Goal: Check status: Check status

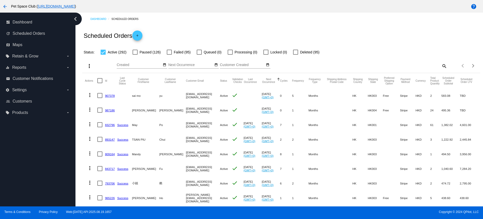
click at [81, 183] on div "Dashboard Scheduled Orders Scheduled Orders add Status: Active (292) Paused (12…" at bounding box center [282, 203] width 404 height 381
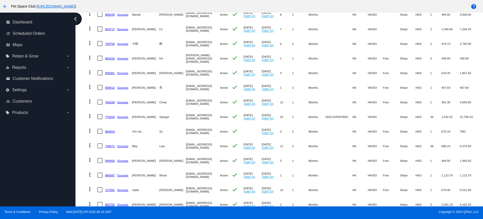
scroll to position [157, 0]
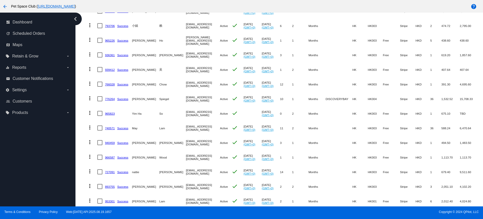
click at [84, 156] on mat-table "Actions Id Last Cycle Status Customer FirstName Customer LastName Customer Emai…" at bounding box center [281, 69] width 398 height 307
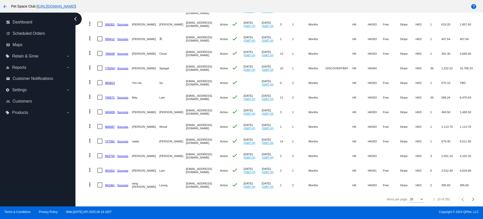
scroll to position [193, 0]
click at [83, 171] on mat-table "Actions Id Last Cycle Status Customer FirstName Customer LastName Customer Emai…" at bounding box center [281, 38] width 398 height 307
click at [471, 199] on div "Next page" at bounding box center [473, 199] width 4 height 4
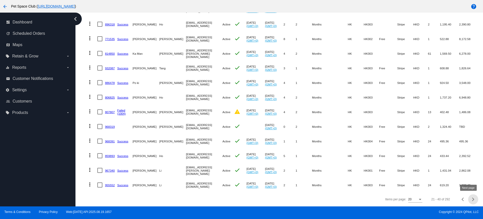
click at [468, 198] on span "Next page" at bounding box center [473, 199] width 10 height 3
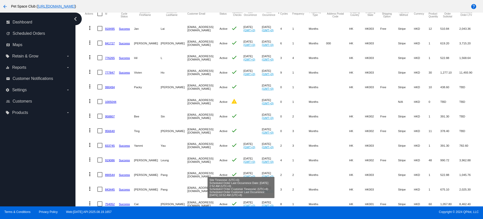
scroll to position [35, 0]
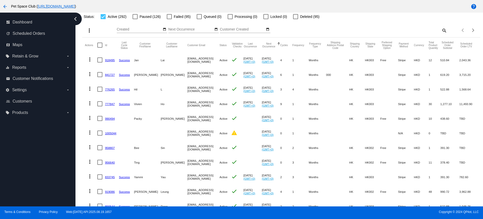
click at [83, 92] on mat-table "Actions Id Last Cycle Status Customer FirstName Customer LastName Customer Emai…" at bounding box center [281, 190] width 398 height 307
click at [442, 30] on mat-icon "search" at bounding box center [444, 30] width 6 height 8
click at [383, 31] on input "Search" at bounding box center [397, 29] width 99 height 4
paste input "822980"
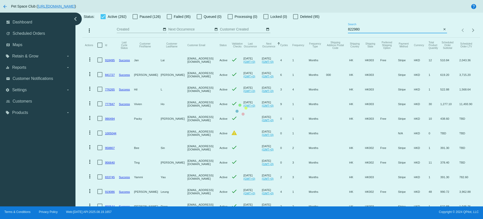
scroll to position [0, 0]
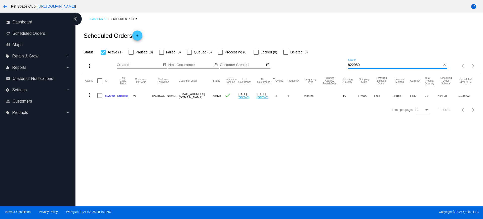
type input "822980"
click at [94, 133] on div "Dashboard Scheduled Orders Scheduled Orders add Status: Active (1) Paused (0) F…" at bounding box center [279, 109] width 408 height 193
drag, startPoint x: 373, startPoint y: 64, endPoint x: 330, endPoint y: 62, distance: 42.8
click at [330, 62] on div "more_vert Aug Jan Feb Mar Apr 1" at bounding box center [281, 64] width 398 height 18
click at [319, 161] on div "Dashboard Scheduled Orders Scheduled Orders add Status: Active (1) Paused (0) F…" at bounding box center [279, 109] width 408 height 193
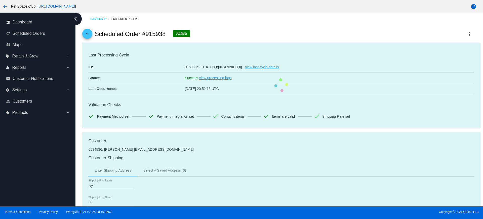
drag, startPoint x: 166, startPoint y: 33, endPoint x: 146, endPoint y: 36, distance: 19.9
click at [146, 36] on div "arrow_back Scheduled Order #915938 Active more_vert" at bounding box center [281, 33] width 398 height 17
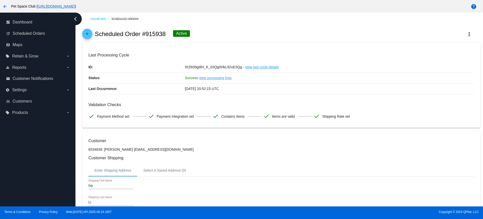
copy h2 "915938"
drag, startPoint x: 79, startPoint y: 130, endPoint x: 84, endPoint y: 133, distance: 5.7
click at [79, 130] on div "Dashboard Scheduled Orders arrow_back Scheduled Order #915938 Active more_vert …" at bounding box center [279, 109] width 408 height 193
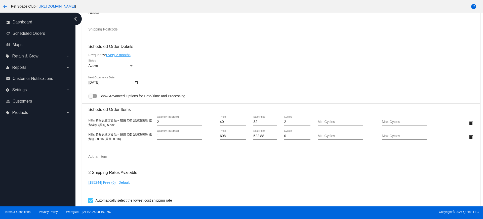
scroll to position [283, 0]
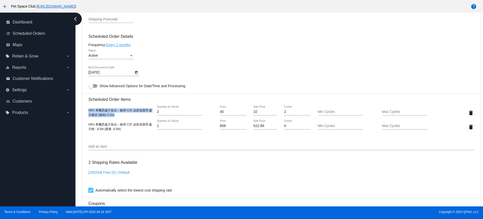
drag, startPoint x: 122, startPoint y: 115, endPoint x: 85, endPoint y: 111, distance: 37.0
click at [85, 111] on mat-card "Customer 6534836: Ivy Li fannie12321@yahoo.com.hk Customer Shipping Enter Shipp…" at bounding box center [281, 107] width 398 height 517
copy span "Hill’s 希爾思處方食品 – 貓用 C/D 泌尿道護理 處方罐頭 (雞肉) 5.5oz"
click at [126, 130] on div "Hill’s 希爾思處方食品 – 貓用 C/D 泌尿道護理 處方糧 - 8.5lb (重量: 8.5lb)" at bounding box center [120, 126] width 64 height 9
drag, startPoint x: 126, startPoint y: 130, endPoint x: 87, endPoint y: 123, distance: 40.0
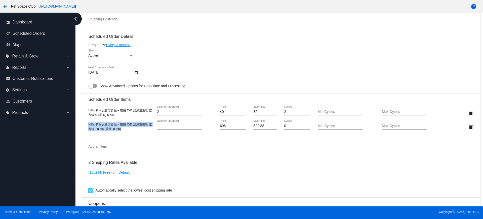
click at [87, 123] on mat-card "Customer 6534836: Ivy Li fannie12321@yahoo.com.hk Customer Shipping Enter Shipp…" at bounding box center [281, 107] width 398 height 517
copy span "Hill’s 希爾思處方食品 – 貓用 C/D 泌尿道護理 處方糧 - 8.5lb (重量: 8.5lb)"
click at [80, 87] on div "Dashboard Scheduled Orders arrow_back Scheduled Order #915938 Active more_vert …" at bounding box center [282, 48] width 404 height 637
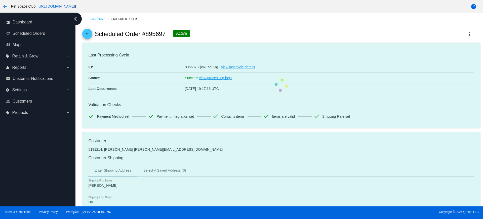
drag, startPoint x: 167, startPoint y: 35, endPoint x: 146, endPoint y: 35, distance: 20.6
click at [146, 35] on div "arrow_back Scheduled Order #895697 Active more_vert" at bounding box center [281, 33] width 398 height 17
copy h2 "895697"
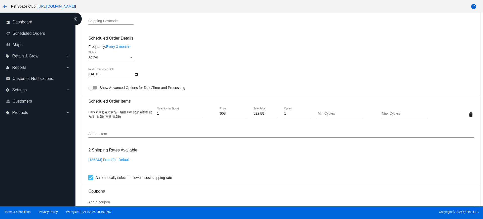
scroll to position [283, 0]
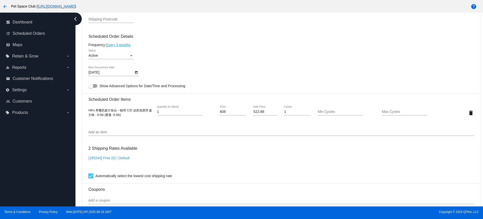
click at [128, 117] on div "Hill’s 希爾思處方食品 – 貓用 C/D 泌尿道護理 處方糧 - 8.5lb (重量: 8.5lb) 1 Quantity (In Stock) 608…" at bounding box center [281, 112] width 386 height 14
drag, startPoint x: 128, startPoint y: 116, endPoint x: 87, endPoint y: 110, distance: 41.6
click at [87, 110] on mat-card "Customer 5191214: Carson Ho carlsonhks@gmail.com Customer Shipping Enter Shippi…" at bounding box center [281, 100] width 398 height 503
copy span "Hill’s 希爾思處方食品 – 貓用 C/D 泌尿道護理 處方糧 - 8.5lb (重量: 8.5lb)"
click at [80, 105] on div "Dashboard Scheduled Orders arrow_back Scheduled Order #895697 Active more_vert …" at bounding box center [282, 41] width 404 height 623
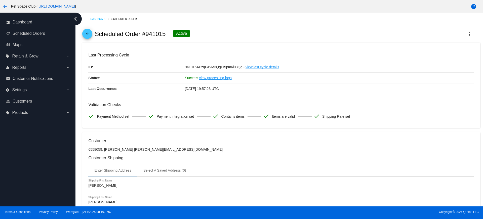
drag, startPoint x: 167, startPoint y: 34, endPoint x: 146, endPoint y: 34, distance: 20.9
click at [146, 34] on div "arrow_back Scheduled Order #941015 Active more_vert" at bounding box center [281, 33] width 398 height 17
copy h2 "941015"
click at [235, 34] on div "arrow_back Scheduled Order #941015 Active more_vert" at bounding box center [281, 33] width 398 height 17
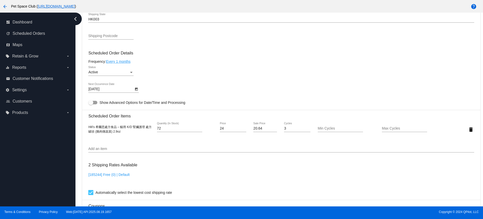
scroll to position [252, 0]
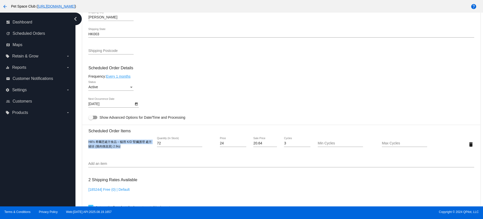
drag, startPoint x: 124, startPoint y: 148, endPoint x: 87, endPoint y: 142, distance: 37.4
click at [87, 142] on mat-card "Customer 6558059: jessica yeung jessicapoyuk@yahoo.com.hk Customer Shipping Ent…" at bounding box center [281, 131] width 398 height 503
copy span "Hill’s 希爾思處方食品 – 貓用 K/D 腎臟護理 處方罐頭 (雞肉燉蔬菜) 2.9oz"
drag, startPoint x: 79, startPoint y: 125, endPoint x: 94, endPoint y: 132, distance: 16.5
click at [79, 125] on div "Dashboard Scheduled Orders arrow_back Scheduled Order #941015 Active more_vert …" at bounding box center [279, 109] width 408 height 193
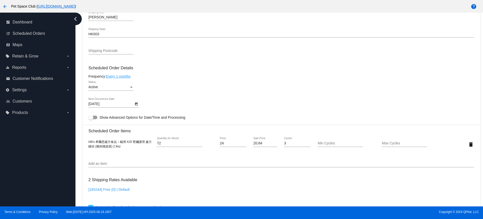
click at [80, 99] on div "Dashboard Scheduled Orders arrow_back Scheduled Order #941015 Active more_vert …" at bounding box center [282, 72] width 404 height 623
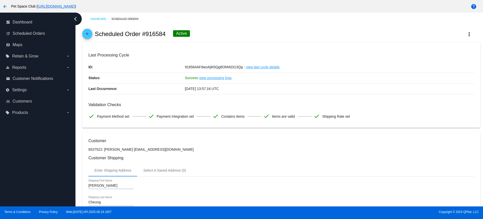
drag, startPoint x: 167, startPoint y: 35, endPoint x: 147, endPoint y: 34, distance: 19.9
click at [147, 34] on div "arrow_back Scheduled Order #916584 Active more_vert" at bounding box center [281, 33] width 398 height 17
copy h2 "916584"
click at [240, 32] on div "arrow_back Scheduled Order #916584 Active more_vert" at bounding box center [281, 33] width 398 height 17
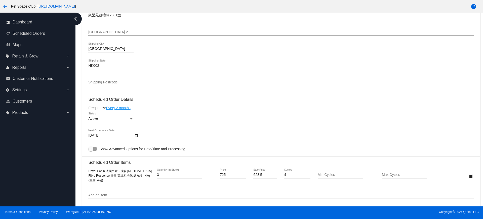
scroll to position [252, 0]
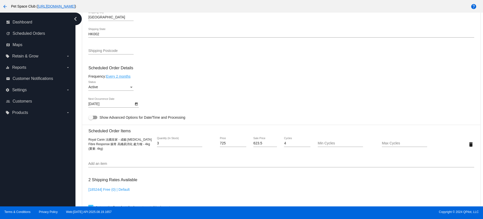
drag, startPoint x: 94, startPoint y: 145, endPoint x: 82, endPoint y: 137, distance: 14.0
click at [82, 137] on div "Dashboard Scheduled Orders arrow_back Scheduled Order #916584 Active more_vert …" at bounding box center [282, 72] width 404 height 623
copy span "Royal Canin 法國皇家 - 成貓 [MEDICAL_DATA] Fibre Response 腸胃 高纖易消化 處方糧 - 4kg (重量: 4kg)"
drag, startPoint x: 78, startPoint y: 32, endPoint x: 183, endPoint y: 22, distance: 105.0
click at [78, 33] on div "Dashboard Scheduled Orders arrow_back Scheduled Order #916584 Active more_vert …" at bounding box center [279, 109] width 408 height 193
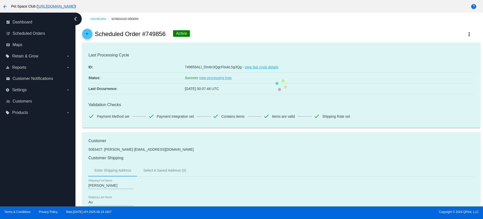
drag, startPoint x: 166, startPoint y: 35, endPoint x: 145, endPoint y: 33, distance: 21.7
click at [145, 33] on div "arrow_back Scheduled Order #749856 Active more_vert" at bounding box center [281, 33] width 398 height 17
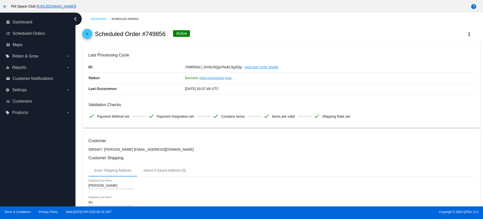
copy h2 "749856"
click at [239, 35] on div "arrow_back Scheduled Order #749856 Active more_vert" at bounding box center [281, 33] width 398 height 17
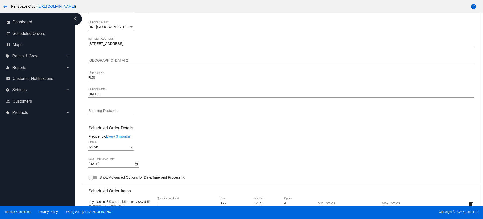
scroll to position [252, 0]
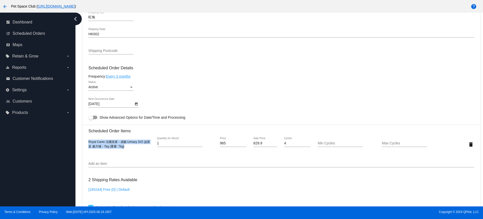
drag, startPoint x: 116, startPoint y: 144, endPoint x: 82, endPoint y: 141, distance: 33.9
click at [82, 141] on mat-card "Customer 5083407: Kevin Au kawinnie1102@gmail.com Customer Shipping Enter Shipp…" at bounding box center [281, 131] width 398 height 503
copy span "Royal Canin 法國皇家 - 成貓 Urinary S/O 泌尿道 處方糧 - 7kg (重量: 7kg)"
click at [81, 52] on div "Dashboard Scheduled Orders arrow_back Scheduled Order #749856 Active more_vert …" at bounding box center [282, 72] width 404 height 623
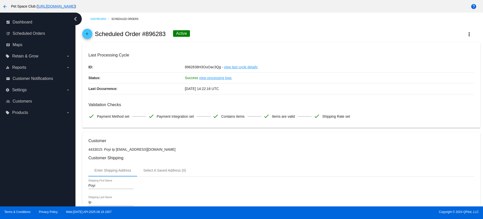
drag, startPoint x: 165, startPoint y: 34, endPoint x: 146, endPoint y: 34, distance: 18.9
click at [146, 34] on h2 "Scheduled Order #896283" at bounding box center [130, 33] width 71 height 7
copy h2 "896283"
click at [228, 34] on div "arrow_back Scheduled Order #896283 Active more_vert" at bounding box center [281, 33] width 398 height 17
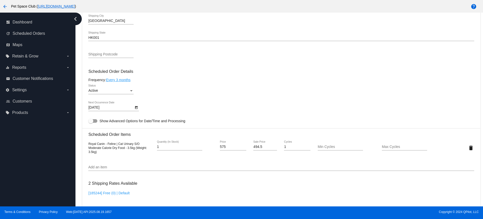
scroll to position [252, 0]
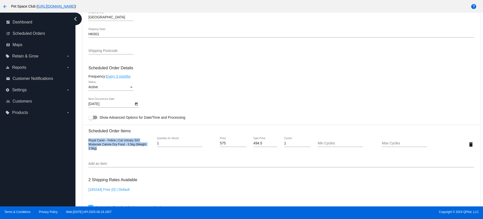
drag, startPoint x: 100, startPoint y: 149, endPoint x: 87, endPoint y: 139, distance: 16.3
click at [87, 139] on mat-card "Customer 4433015: Poyi Ip ippoyi@gmail.com Customer Shipping Enter Shipping Add…" at bounding box center [281, 131] width 398 height 503
copy span "Royal Canin - Feline | Cat Urinary S/O Moderate Calorie Dry Food - 3.5kg (Weigh…"
drag, startPoint x: 79, startPoint y: 78, endPoint x: 92, endPoint y: 98, distance: 24.1
click at [79, 78] on div "Dashboard Scheduled Orders arrow_back Scheduled Order #896283 Active more_vert …" at bounding box center [279, 109] width 408 height 193
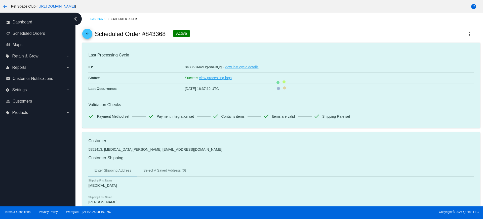
drag, startPoint x: 166, startPoint y: 34, endPoint x: 147, endPoint y: 34, distance: 19.1
click at [147, 34] on div "arrow_back Scheduled Order #843368 Active more_vert" at bounding box center [281, 33] width 398 height 17
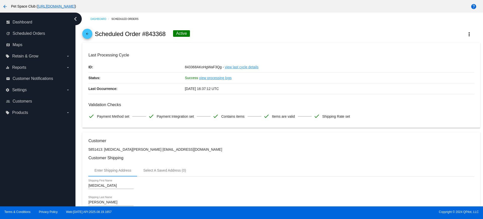
copy h2 "843368"
click at [219, 31] on div "arrow_back Scheduled Order #843368 Active more_vert" at bounding box center [281, 33] width 398 height 17
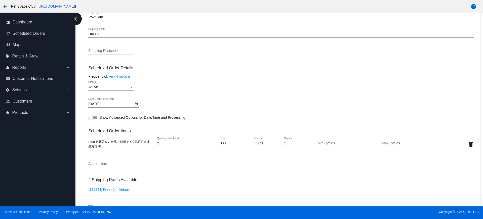
scroll to position [283, 0]
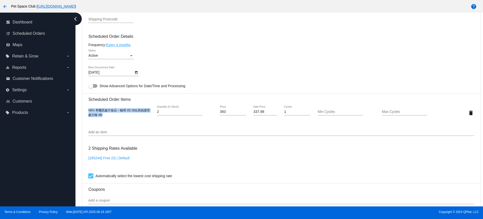
drag, startPoint x: 107, startPoint y: 115, endPoint x: 87, endPoint y: 110, distance: 21.2
click at [87, 110] on mat-card "Customer 5851413: [MEDICAL_DATA][PERSON_NAME] [EMAIL_ADDRESS][DOMAIN_NAME] Cust…" at bounding box center [281, 100] width 398 height 503
copy span "Hill’s 希爾思處方食品 – 貓用 I/D 消化系統護理 處方糧 4lb"
drag, startPoint x: 80, startPoint y: 75, endPoint x: 83, endPoint y: 75, distance: 3.5
click at [80, 75] on div "Dashboard Scheduled Orders arrow_back Scheduled Order #843368 Active more_vert …" at bounding box center [282, 41] width 404 height 623
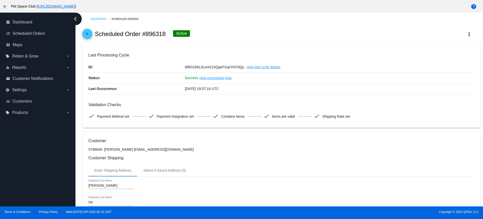
drag, startPoint x: 166, startPoint y: 34, endPoint x: 145, endPoint y: 34, distance: 20.9
click at [145, 34] on div "arrow_back Scheduled Order #896318 Active more_vert" at bounding box center [281, 33] width 398 height 17
copy h2 "896318"
click at [227, 30] on div "arrow_back Scheduled Order #896318 Active more_vert" at bounding box center [281, 33] width 398 height 17
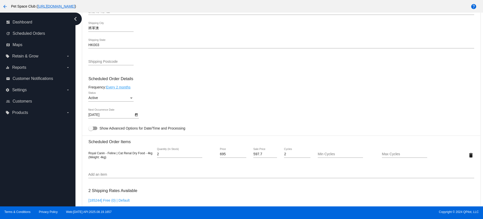
scroll to position [252, 0]
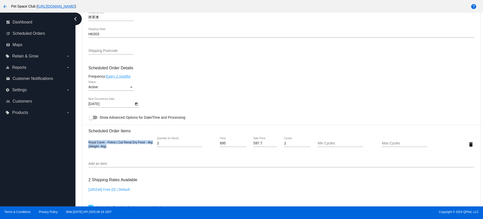
drag, startPoint x: 110, startPoint y: 146, endPoint x: 88, endPoint y: 141, distance: 22.6
click at [88, 141] on mat-card "Customer 5796646: Annie Ho Hocc33@gmail.com Customer Shipping Enter Shipping Ad…" at bounding box center [281, 131] width 398 height 503
copy span "Royal Canin - Feline | Cat Renal Dry Food - 4kg (Weight: 4kg)"
click at [79, 76] on div "Dashboard Scheduled Orders arrow_back Scheduled Order #896318 Active more_vert …" at bounding box center [279, 109] width 408 height 193
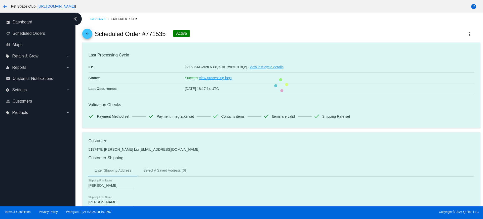
drag, startPoint x: 166, startPoint y: 35, endPoint x: 145, endPoint y: 34, distance: 20.9
click at [145, 34] on div "arrow_back Scheduled Order #771535 Active more_vert" at bounding box center [281, 33] width 398 height 17
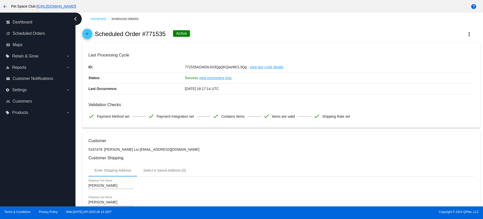
copy h2 "771535"
click at [238, 34] on div "arrow_back Scheduled Order #771535 Active more_vert" at bounding box center [281, 33] width 398 height 17
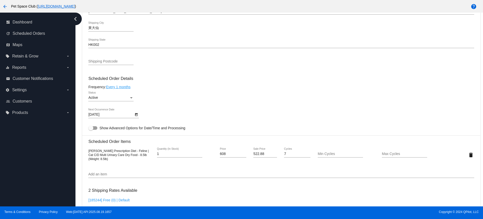
scroll to position [252, 0]
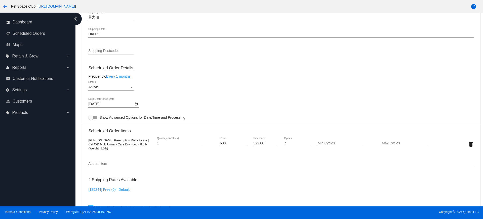
click at [99, 152] on div "[PERSON_NAME] Prescription Diet - Feline | Cat C/D Multi Urinary Care Dry Food …" at bounding box center [281, 144] width 386 height 22
drag, startPoint x: 149, startPoint y: 146, endPoint x: 87, endPoint y: 142, distance: 61.8
click at [87, 142] on mat-card "Customer 5187478: Joe Liu chingyan0101@gmail.com Customer Shipping Enter Shippi…" at bounding box center [281, 131] width 398 height 503
copy span "Hill's Prescription Diet - Feline | Cat C/D Multi Urinary Care Dry Food - 8.5lb…"
click at [81, 116] on div "Dashboard Scheduled Orders arrow_back Scheduled Order #771535 Active more_vert …" at bounding box center [282, 72] width 404 height 623
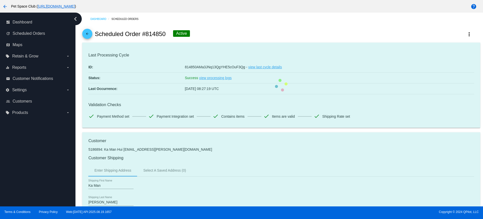
drag, startPoint x: 167, startPoint y: 33, endPoint x: 147, endPoint y: 35, distance: 19.7
click at [147, 35] on div "arrow_back Scheduled Order #814850 Active more_vert" at bounding box center [281, 33] width 398 height 17
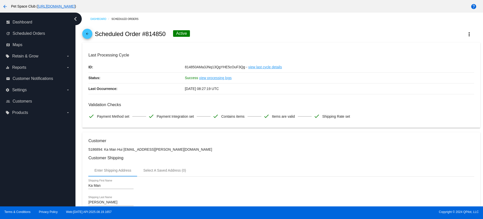
copy h2 "814850"
click at [218, 33] on div "arrow_back Scheduled Order #814850 Active more_vert" at bounding box center [281, 33] width 398 height 17
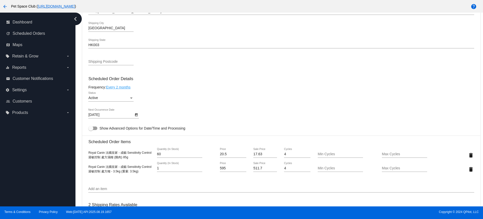
scroll to position [252, 0]
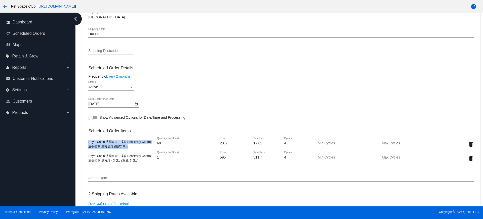
drag, startPoint x: 131, startPoint y: 148, endPoint x: 86, endPoint y: 144, distance: 45.3
click at [86, 144] on mat-card "Customer 5186894: Ka Man Hui kmhui.carmen@gmail.com Customer Shipping Enter Shi…" at bounding box center [281, 138] width 398 height 517
copy span "Royal Canin 法國皇家 - 成貓 Sensitivity Control 過敏控制 處方濕糧 (雞肉) 85g"
drag, startPoint x: 140, startPoint y: 162, endPoint x: 88, endPoint y: 156, distance: 52.4
click at [88, 156] on mat-card "Customer 5186894: Ka Man Hui kmhui.carmen@gmail.com Customer Shipping Enter Shi…" at bounding box center [281, 138] width 398 height 517
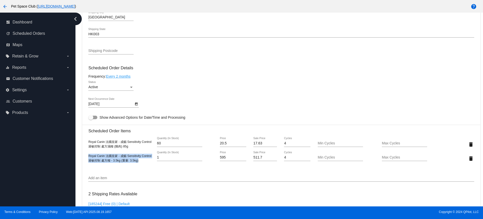
copy span "Royal Canin 法國皇家 - 成貓 Sensitivity Control 過敏控制 處方糧 - 3.5kg (重量: 3.5kg)"
click at [80, 83] on div "Dashboard Scheduled Orders arrow_back Scheduled Order #814850 Active more_vert …" at bounding box center [282, 79] width 404 height 637
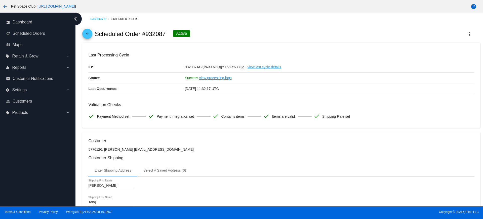
drag, startPoint x: 165, startPoint y: 34, endPoint x: 146, endPoint y: 35, distance: 18.6
click at [146, 35] on h2 "Scheduled Order #932087" at bounding box center [130, 33] width 71 height 7
copy h2 "932087"
click at [222, 33] on div "arrow_back Scheduled Order #932087 Active more_vert" at bounding box center [281, 33] width 398 height 17
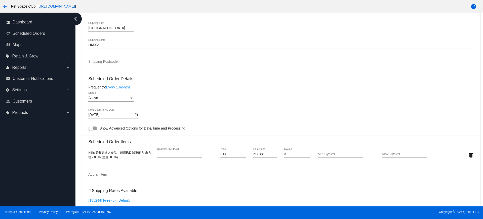
scroll to position [252, 0]
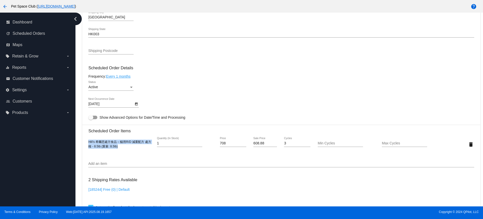
drag, startPoint x: 106, startPoint y: 146, endPoint x: 84, endPoint y: 141, distance: 22.1
click at [84, 141] on mat-card "Customer 5776126: [PERSON_NAME] [EMAIL_ADDRESS][DOMAIN_NAME] Customer Shipping …" at bounding box center [281, 131] width 398 height 503
copy span "Hill’s 希爾思處方食品 – 貓用R/D 減重配方 處方糧 - 8.5lb (重量: 8.5lb)"
drag, startPoint x: 78, startPoint y: 41, endPoint x: 176, endPoint y: 24, distance: 99.0
click at [78, 41] on div "Dashboard Scheduled Orders arrow_back Scheduled Order #932087 Active more_vert …" at bounding box center [279, 109] width 408 height 193
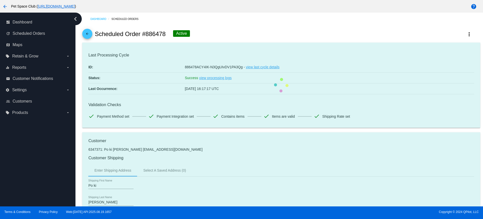
drag, startPoint x: 167, startPoint y: 34, endPoint x: 146, endPoint y: 34, distance: 21.1
click at [146, 34] on div "arrow_back Scheduled Order #886478 Active more_vert" at bounding box center [281, 33] width 398 height 17
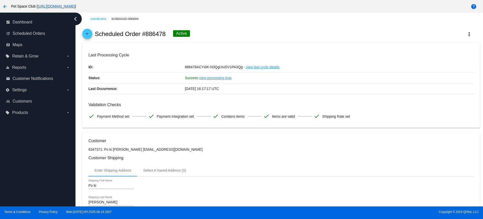
copy h2 "886478"
click at [224, 36] on div "arrow_back Scheduled Order #886478 Active more_vert" at bounding box center [281, 33] width 398 height 17
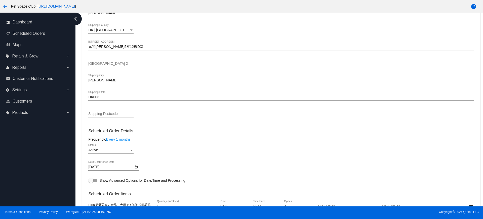
scroll to position [252, 0]
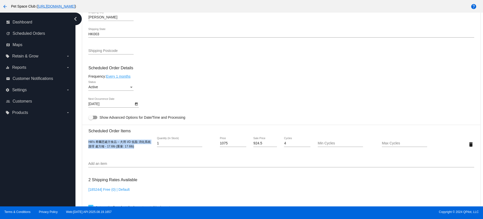
drag, startPoint x: 138, startPoint y: 148, endPoint x: 134, endPoint y: 159, distance: 11.6
click at [86, 143] on mat-card "Customer 6347371: Po ki Fung bm71313@yahoo.com.hk Customer Shipping Enter Shipp…" at bounding box center [281, 140] width 398 height 521
copy span "Hill’s 希爾思處方食品 – 犬用 I/D 低脂 消化系統護理 處方糧 - 17.6lb (重量: 17.6lb)"
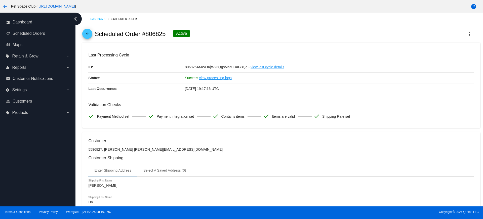
drag, startPoint x: 165, startPoint y: 34, endPoint x: 147, endPoint y: 34, distance: 17.9
click at [147, 34] on h2 "Scheduled Order #806825" at bounding box center [130, 33] width 71 height 7
click at [167, 34] on div "arrow_back Scheduled Order #806825 Active more_vert" at bounding box center [281, 33] width 398 height 17
drag, startPoint x: 168, startPoint y: 34, endPoint x: 145, endPoint y: 34, distance: 22.7
click at [145, 34] on div "arrow_back Scheduled Order #806825 Active more_vert" at bounding box center [281, 33] width 398 height 17
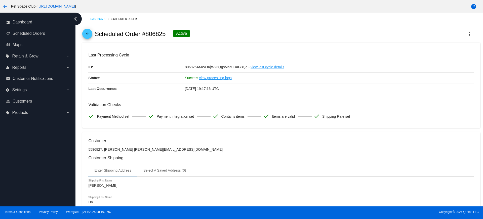
copy h2 "806825"
click at [226, 33] on div "arrow_back Scheduled Order #806825 Active more_vert" at bounding box center [281, 33] width 398 height 17
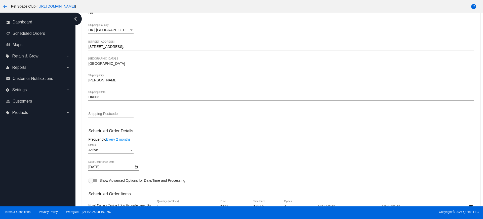
scroll to position [252, 0]
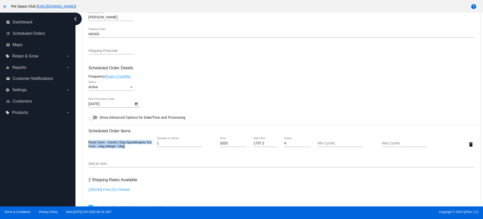
drag, startPoint x: 126, startPoint y: 147, endPoint x: 87, endPoint y: 141, distance: 39.5
click at [87, 141] on mat-card "Customer 5596827: Tiffany Ho tiffanyhtyau@gmail.com Customer Shipping Enter Shi…" at bounding box center [281, 131] width 398 height 503
copy span "Royal Canin - Canine | Dog Hypoallergenic Dry Food - 14kg (Weight: 14kg)"
click at [79, 81] on div "Dashboard Scheduled Orders arrow_back Scheduled Order #806825 Active more_vert …" at bounding box center [279, 109] width 408 height 193
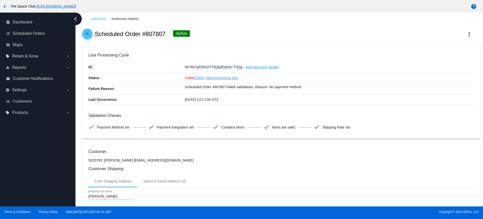
drag, startPoint x: 165, startPoint y: 35, endPoint x: 146, endPoint y: 35, distance: 18.9
click at [146, 35] on h2 "Scheduled Order #807807" at bounding box center [130, 33] width 71 height 7
copy h2 "807807"
click at [215, 30] on div "arrow_back Scheduled Order #807807 Active more_vert" at bounding box center [281, 33] width 398 height 17
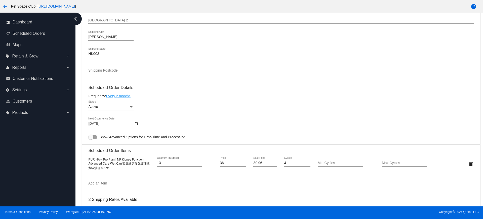
scroll to position [283, 0]
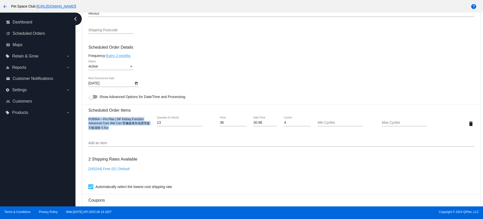
drag, startPoint x: 113, startPoint y: 129, endPoint x: 89, endPoint y: 118, distance: 26.5
click at [89, 118] on div "PURINA – Pro Plan | NF Kidney Function Advanced Care Wet Can 腎臟健康加強護理處方貓濕糧 5.5oz" at bounding box center [120, 123] width 64 height 13
copy span "PURINA – Pro Plan | NF Kidney Function Advanced Care Wet Can 腎臟健康加強護理處方貓濕糧 5.5oz"
click at [153, 65] on div "Active Status" at bounding box center [281, 67] width 386 height 14
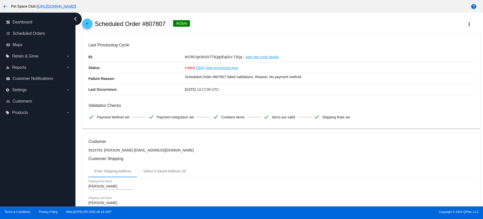
scroll to position [0, 0]
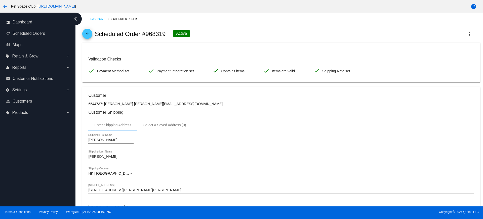
drag, startPoint x: 165, startPoint y: 34, endPoint x: 146, endPoint y: 34, distance: 19.1
click at [146, 34] on h2 "Scheduled Order #968319" at bounding box center [130, 33] width 71 height 7
copy h2 "968319"
click at [206, 36] on div "arrow_back Scheduled Order #968319 Active more_vert" at bounding box center [281, 33] width 398 height 17
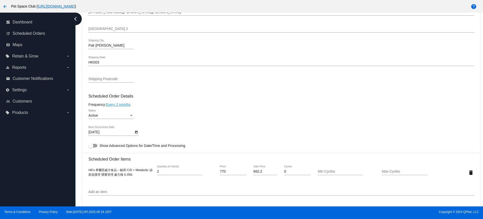
scroll to position [189, 0]
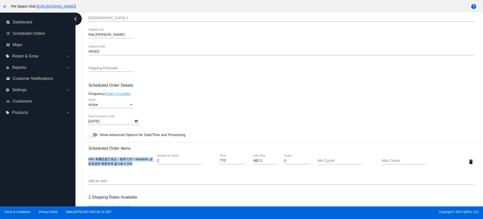
drag, startPoint x: 138, startPoint y: 165, endPoint x: 88, endPoint y: 161, distance: 50.3
click at [88, 161] on div "Hill’s 希爾思處方食品 – 貓用 C/D + Metabolic 泌尿道護理 體重管理 處方糧 6.35lb" at bounding box center [120, 161] width 64 height 9
copy span "Hill’s 希爾思處方食品 – 貓用 C/D + Metabolic 泌尿道護理 體重管理 處方糧 6.35lb"
click at [78, 72] on div "Dashboard Scheduled Orders arrow_back Scheduled Order #968319 Active more_vert …" at bounding box center [279, 109] width 408 height 193
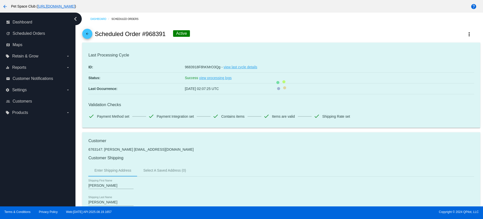
drag, startPoint x: 166, startPoint y: 34, endPoint x: 146, endPoint y: 33, distance: 19.6
click at [146, 33] on div "arrow_back Scheduled Order #968391 Active more_vert" at bounding box center [281, 33] width 398 height 17
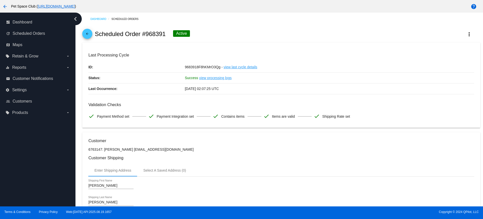
click at [204, 33] on div "arrow_back Scheduled Order #968391 Active more_vert" at bounding box center [281, 33] width 398 height 17
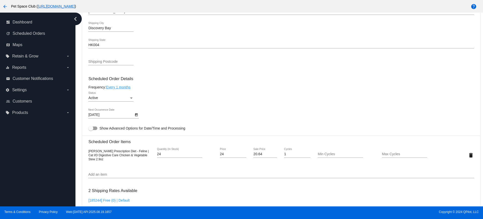
scroll to position [252, 0]
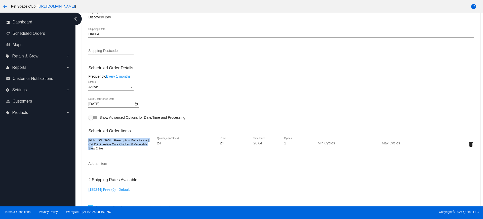
drag, startPoint x: 100, startPoint y: 149, endPoint x: 87, endPoint y: 138, distance: 17.0
click at [87, 138] on mat-card "Customer 6763147: [PERSON_NAME] [EMAIL_ADDRESS][DOMAIN_NAME] Customer Shipping …" at bounding box center [281, 131] width 398 height 503
copy span "[PERSON_NAME] Prescription Diet - Feline | Cat I/D Digestive Care Chicken & Veg…"
click at [77, 66] on div "Dashboard Scheduled Orders arrow_back Scheduled Order #968391 Active more_vert …" at bounding box center [279, 109] width 408 height 193
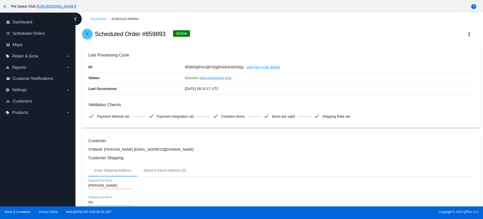
drag, startPoint x: 166, startPoint y: 33, endPoint x: 146, endPoint y: 35, distance: 19.9
click at [146, 35] on div "arrow_back Scheduled Order #859893 Active more_vert" at bounding box center [281, 33] width 398 height 17
copy h2 "859893"
click at [222, 31] on div "arrow_back Scheduled Order #859893 Active more_vert" at bounding box center [281, 33] width 398 height 17
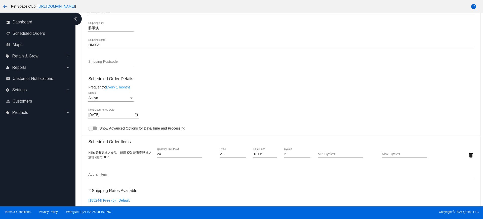
scroll to position [252, 0]
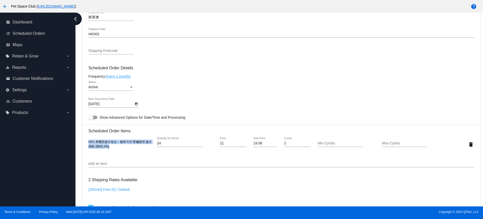
drag, startPoint x: 116, startPoint y: 147, endPoint x: 84, endPoint y: 141, distance: 32.6
click at [84, 141] on mat-card "Customer 5796646: Annie Ho Hocc33@gmail.com Customer Shipping Enter Shipping Ad…" at bounding box center [281, 131] width 398 height 503
copy span "Hill’s 希爾思處方食品 – 貓用 K/D 腎臟護理 處方濕糧 (雞肉) 85g"
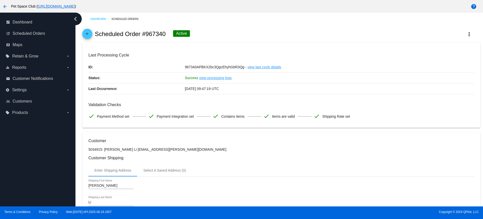
drag, startPoint x: 165, startPoint y: 34, endPoint x: 146, endPoint y: 34, distance: 19.1
click at [146, 34] on h2 "Scheduled Order #967340" at bounding box center [130, 33] width 71 height 7
copy h2 "967340"
click at [218, 31] on div "arrow_back Scheduled Order #967340 Active more_vert" at bounding box center [281, 33] width 398 height 17
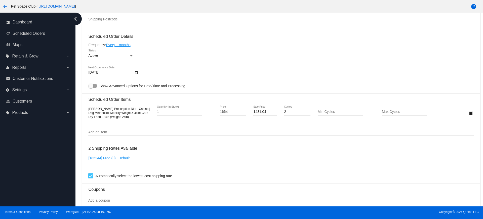
scroll to position [252, 0]
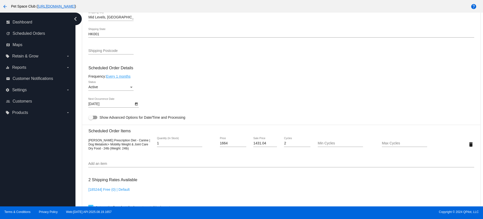
click at [80, 147] on div "Dashboard Scheduled Orders arrow_back Scheduled Order #967340 Active more_vert …" at bounding box center [282, 72] width 404 height 623
drag, startPoint x: 123, startPoint y: 147, endPoint x: 88, endPoint y: 139, distance: 35.9
click at [88, 139] on mat-card "Customer 5034915: Adrian Li li.adrian.k@gmail.com Customer Shipping Enter Shipp…" at bounding box center [281, 131] width 398 height 503
copy span "Hill's Prescription Diet - Canine | Dog Metabolic+ Mobility Weight & Joint Care…"
click at [81, 58] on div "Dashboard Scheduled Orders arrow_back Scheduled Order #967340 Active more_vert …" at bounding box center [282, 72] width 404 height 623
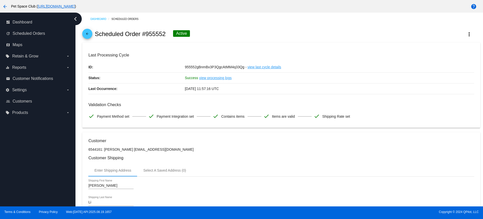
drag, startPoint x: 167, startPoint y: 34, endPoint x: 147, endPoint y: 34, distance: 19.6
click at [147, 34] on div "arrow_back Scheduled Order #955552 Active more_vert" at bounding box center [281, 33] width 398 height 17
click at [218, 32] on div "arrow_back Scheduled Order #955552 Active more_vert" at bounding box center [281, 33] width 398 height 17
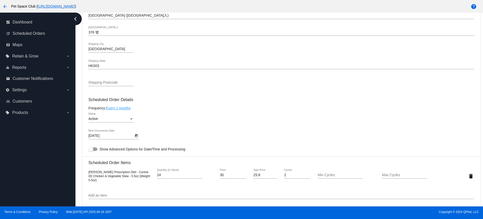
scroll to position [220, 0]
drag, startPoint x: 145, startPoint y: 179, endPoint x: 84, endPoint y: 172, distance: 61.1
click at [84, 172] on mat-card "Customer 6544161: [PERSON_NAME] [EMAIL_ADDRESS][DOMAIN_NAME] Customer Shipping …" at bounding box center [281, 163] width 398 height 503
copy span "[PERSON_NAME] Prescription Diet - Canine I/D Chicken & Vegetable Stew - 5.5oz (…"
click at [79, 69] on div "Dashboard Scheduled Orders arrow_back Scheduled Order #955552 Active more_vert …" at bounding box center [279, 109] width 408 height 193
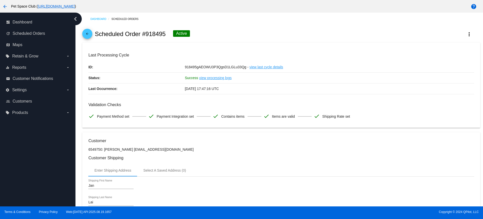
drag, startPoint x: 168, startPoint y: 35, endPoint x: 146, endPoint y: 33, distance: 21.5
click at [146, 33] on div "arrow_back Scheduled Order #918495 Active more_vert" at bounding box center [281, 33] width 398 height 17
copy h2 "918495"
click at [204, 32] on div "arrow_back Scheduled Order #918495 Active more_vert" at bounding box center [281, 33] width 398 height 17
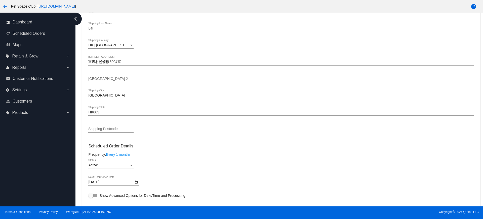
scroll to position [252, 0]
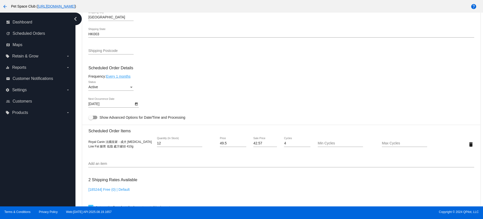
drag, startPoint x: 138, startPoint y: 147, endPoint x: 88, endPoint y: 139, distance: 51.2
click at [88, 139] on mat-card "Customer 6549750: [PERSON_NAME] [EMAIL_ADDRESS][DOMAIN_NAME] Customer Shipping …" at bounding box center [281, 131] width 398 height 503
copy span "Royal Canin 法國皇家 - 成犬 [MEDICAL_DATA] Low Fat 腸胃 低脂 處方罐頭 410g"
click at [79, 92] on div "Dashboard Scheduled Orders arrow_back Scheduled Order #918495 Active more_vert …" at bounding box center [279, 109] width 408 height 193
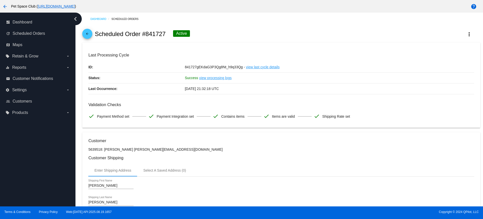
drag, startPoint x: 166, startPoint y: 33, endPoint x: 146, endPoint y: 34, distance: 19.6
click at [146, 34] on div "arrow_back Scheduled Order #841727 Active more_vert" at bounding box center [281, 33] width 398 height 17
copy h2 "841727"
click at [221, 34] on div "arrow_back Scheduled Order #841727 Active more_vert" at bounding box center [281, 33] width 398 height 17
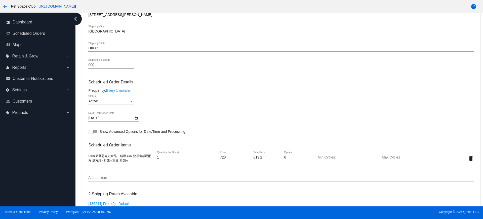
scroll to position [252, 0]
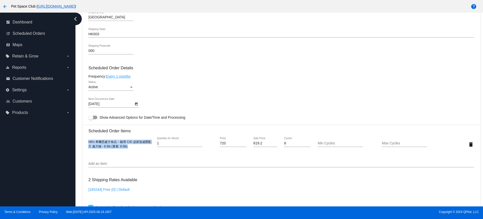
drag, startPoint x: 129, startPoint y: 147, endPoint x: 139, endPoint y: 158, distance: 14.8
click at [87, 142] on mat-card "Customer 5639518: [PERSON_NAME] [PERSON_NAME][EMAIL_ADDRESS][DOMAIN_NAME] Custo…" at bounding box center [281, 131] width 398 height 503
copy span "Hill’s 希爾思處方食品 – 貓用 C/D 泌尿道减壓配方 處方糧 - 8.5lb (重量: 8.5lb)"
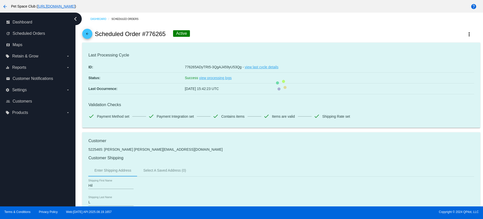
drag, startPoint x: 161, startPoint y: 33, endPoint x: 146, endPoint y: 33, distance: 14.1
click at [146, 33] on div "arrow_back Scheduled Order #776265 Active more_vert" at bounding box center [281, 33] width 398 height 17
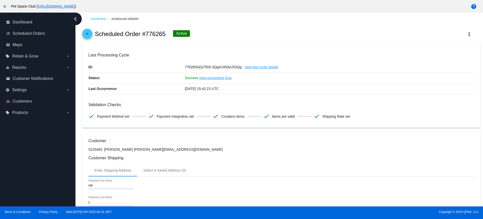
copy h2 "776265"
click at [221, 35] on div "arrow_back Scheduled Order #776265 Active more_vert" at bounding box center [281, 33] width 398 height 17
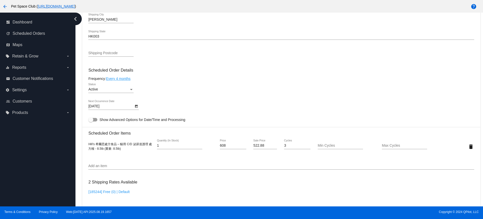
scroll to position [252, 0]
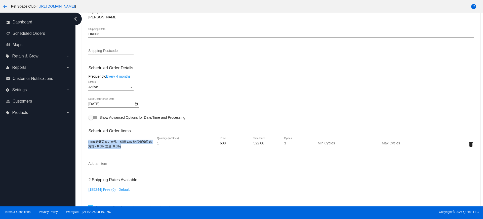
drag, startPoint x: 127, startPoint y: 147, endPoint x: 87, endPoint y: 142, distance: 41.1
click at [87, 142] on mat-card "Customer 5225465: [PERSON_NAME] [PERSON_NAME][EMAIL_ADDRESS][DOMAIN_NAME] Custo…" at bounding box center [281, 131] width 398 height 503
copy span "Hill’s 希爾思處方食品 – 貓用 C/D 泌尿道護理 處方糧 - 8.5lb (重量: 8.5lb)"
